Goal: Task Accomplishment & Management: Manage account settings

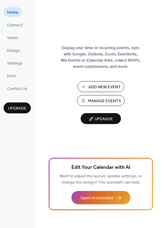
click at [93, 98] on span "Manage Events" at bounding box center [104, 101] width 33 height 6
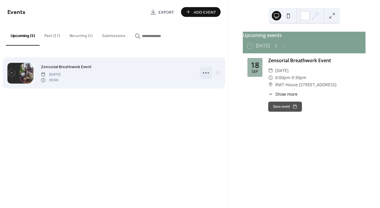
click at [205, 73] on icon at bounding box center [205, 72] width 9 height 9
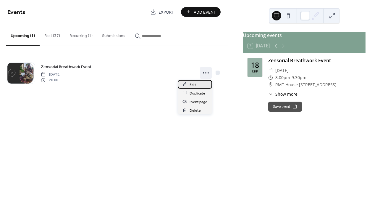
click at [196, 83] on div "Edit" at bounding box center [195, 84] width 34 height 9
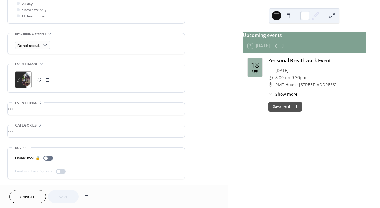
scroll to position [230, 0]
click at [26, 81] on div ";" at bounding box center [23, 79] width 17 height 17
click at [62, 196] on span "Save" at bounding box center [64, 197] width 10 height 6
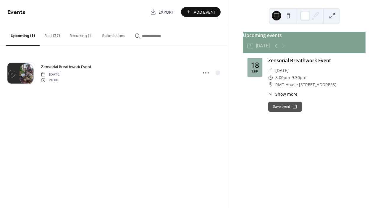
click at [293, 97] on span "Show more" at bounding box center [287, 94] width 22 height 6
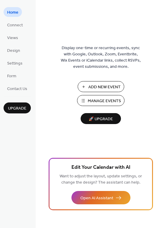
click at [102, 99] on span "Manage Events" at bounding box center [104, 101] width 33 height 6
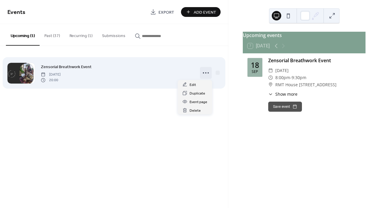
click at [207, 72] on icon at bounding box center [205, 72] width 9 height 9
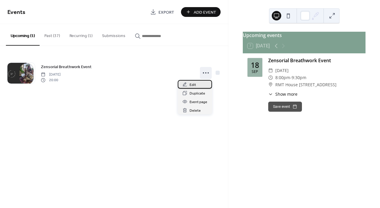
click at [190, 85] on span "Edit" at bounding box center [193, 85] width 7 height 6
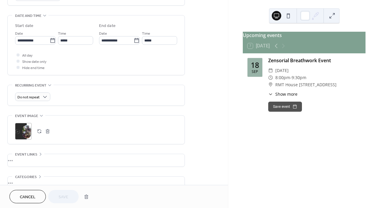
scroll to position [230, 0]
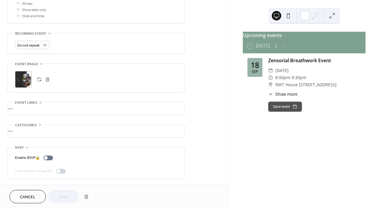
click at [31, 101] on span "Event links" at bounding box center [26, 102] width 22 height 6
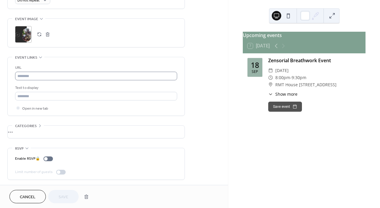
scroll to position [276, 0]
click at [33, 123] on span "Categories" at bounding box center [26, 125] width 22 height 6
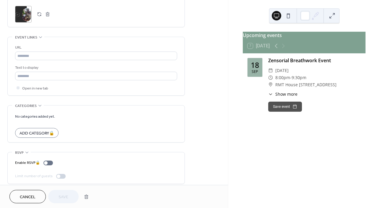
scroll to position [300, 0]
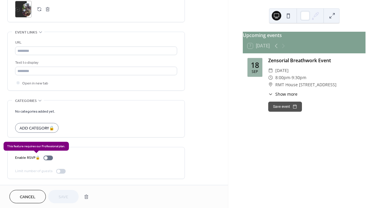
click at [35, 157] on div "Enable RSVP 🔒" at bounding box center [35, 158] width 40 height 6
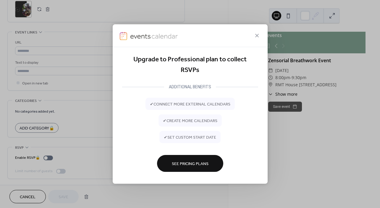
click at [190, 163] on span "See Pricing Plans" at bounding box center [190, 163] width 37 height 6
